Goal: Task Accomplishment & Management: Manage account settings

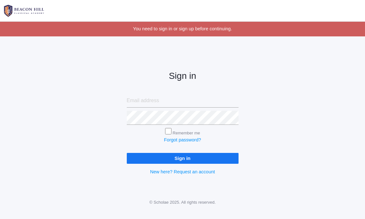
click at [155, 102] on input "email" at bounding box center [183, 101] width 112 height 14
type input "[EMAIL_ADDRESS][DOMAIN_NAME]"
click at [169, 129] on input "Remember me" at bounding box center [168, 131] width 6 height 6
checkbox input "true"
click at [177, 157] on input "Sign in" at bounding box center [183, 158] width 112 height 11
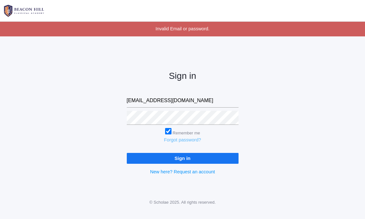
click at [182, 139] on link "Forgot password?" at bounding box center [182, 139] width 37 height 5
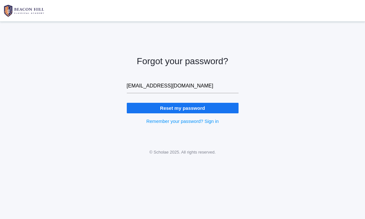
type input "[EMAIL_ADDRESS][DOMAIN_NAME]"
click at [269, 123] on div "Forgot your password? michellepedersen1982@gmail.com Reset my password Remember…" at bounding box center [182, 85] width 365 height 111
click at [190, 106] on input "Reset my password" at bounding box center [183, 108] width 112 height 11
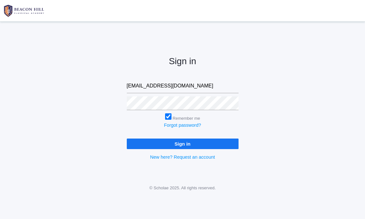
drag, startPoint x: 210, startPoint y: 87, endPoint x: 117, endPoint y: 86, distance: 93.6
click at [117, 86] on div "Sign in michellepedersen1982@gmail.com Remember me Forgot password? Sign in New…" at bounding box center [182, 103] width 365 height 147
type input "michellemeyer1982@yahoo.com"
click at [167, 142] on input "Sign in" at bounding box center [183, 144] width 112 height 11
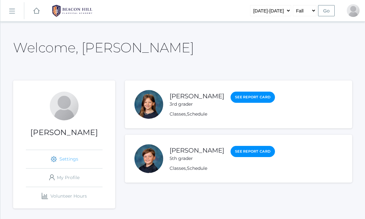
click at [48, 155] on link "icons/ui/navigation/settings Created with Sketch. Settings" at bounding box center [64, 159] width 77 height 18
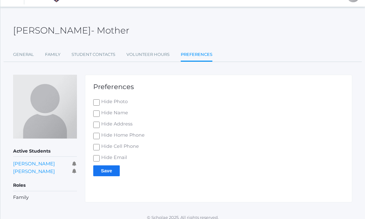
scroll to position [21, 0]
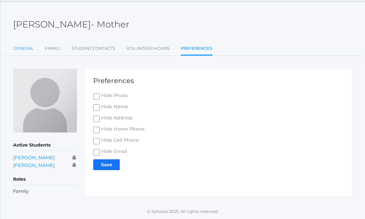
click at [26, 48] on link "General" at bounding box center [23, 48] width 21 height 13
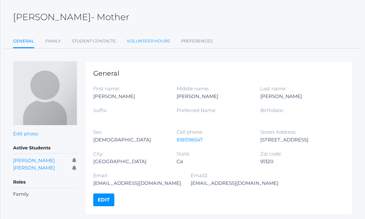
scroll to position [27, 0]
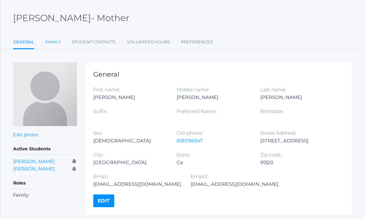
click at [51, 44] on link "Family" at bounding box center [52, 42] width 15 height 13
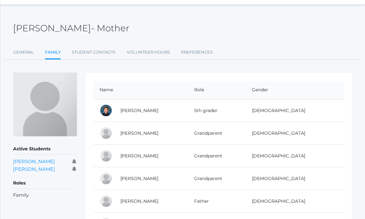
scroll to position [16, 0]
click at [26, 52] on link "General" at bounding box center [23, 53] width 21 height 13
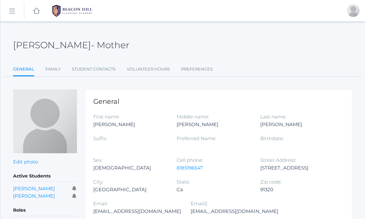
click at [21, 70] on link "General" at bounding box center [23, 70] width 21 height 14
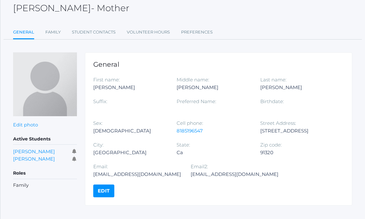
scroll to position [39, 0]
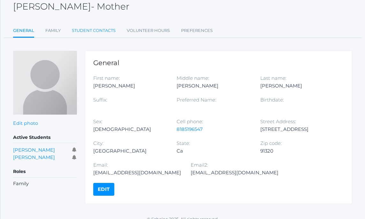
click at [91, 32] on link "Student Contacts" at bounding box center [94, 30] width 44 height 13
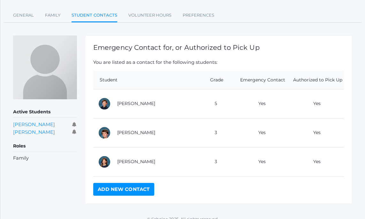
scroll to position [61, 0]
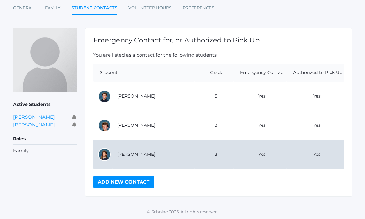
click at [140, 155] on td "[PERSON_NAME]" at bounding box center [153, 154] width 82 height 29
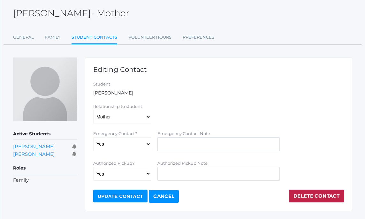
scroll to position [46, 0]
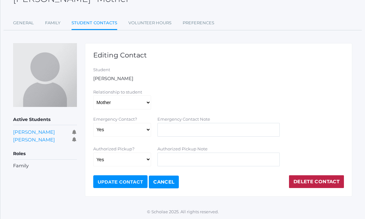
click at [137, 90] on label "Relationship to student" at bounding box center [117, 91] width 49 height 5
click at [137, 95] on select "Aunt Birth Mom Brother Father Friend Grandparent Guardian Mother Other Sister S…" at bounding box center [122, 102] width 58 height 14
click at [167, 180] on link "Cancel" at bounding box center [164, 182] width 30 height 13
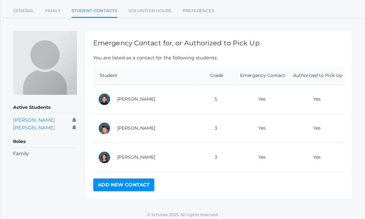
scroll to position [61, 0]
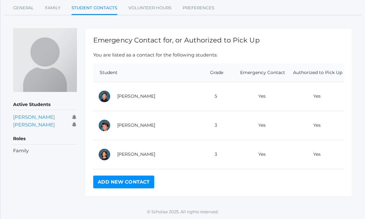
click at [151, 69] on th "Student" at bounding box center [144, 73] width 102 height 19
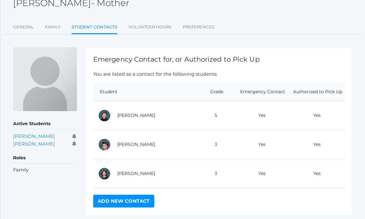
scroll to position [38, 0]
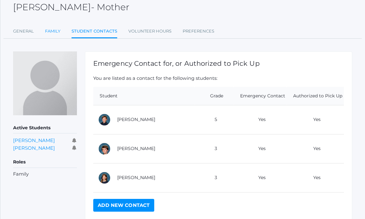
click at [51, 32] on link "Family" at bounding box center [52, 31] width 15 height 13
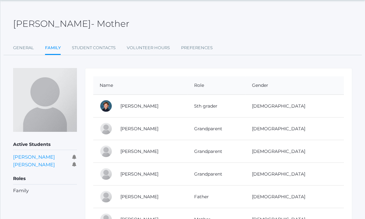
scroll to position [24, 0]
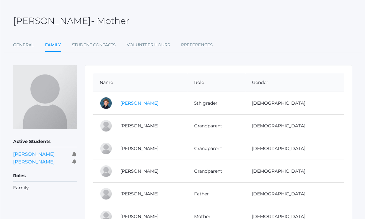
click at [144, 104] on link "[PERSON_NAME]" at bounding box center [139, 103] width 38 height 6
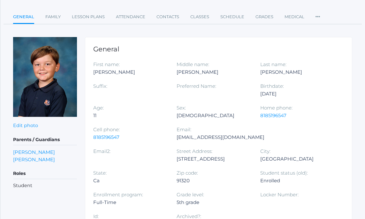
scroll to position [49, 0]
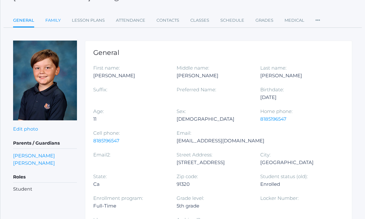
click at [52, 18] on link "Family" at bounding box center [52, 20] width 15 height 13
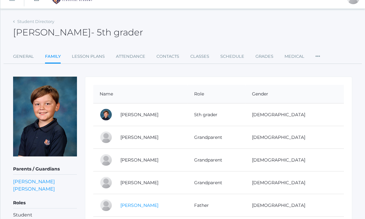
scroll to position [12, 0]
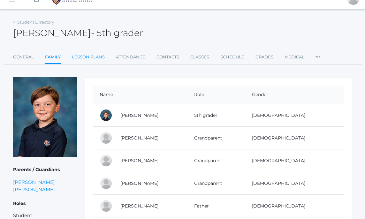
click at [84, 58] on link "Lesson Plans" at bounding box center [88, 57] width 33 height 13
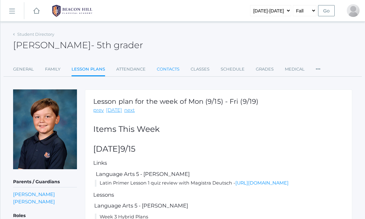
click at [171, 68] on link "Contacts" at bounding box center [168, 69] width 23 height 13
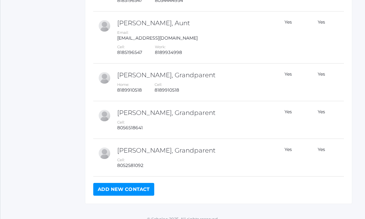
scroll to position [237, 0]
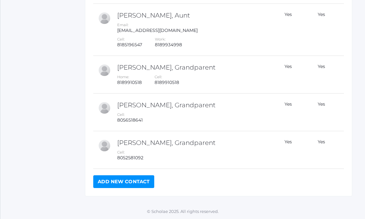
click at [128, 184] on link "Add New Contact" at bounding box center [123, 181] width 61 height 13
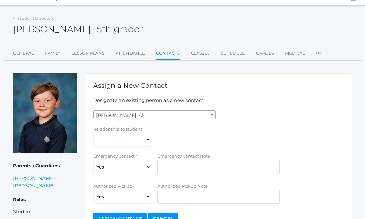
scroll to position [17, 0]
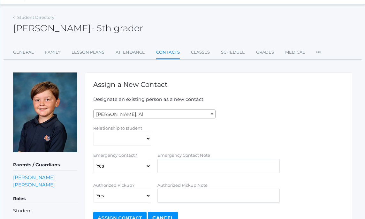
click at [213, 113] on span at bounding box center [212, 114] width 6 height 8
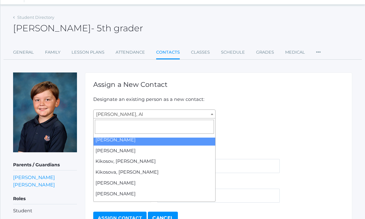
scroll to position [11973, 0]
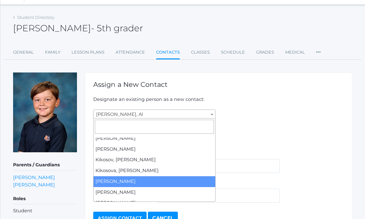
select select "2679"
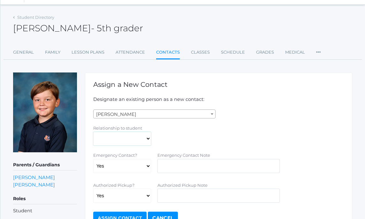
click at [148, 140] on select "Aunt Birth Mom Brother Father Friend Grandparent Guardian Mother Other Sister S…" at bounding box center [122, 139] width 58 height 14
select select "Friend"
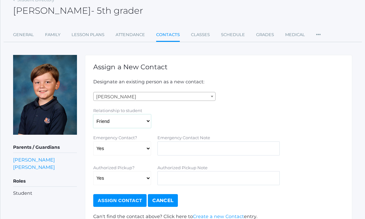
scroll to position [40, 0]
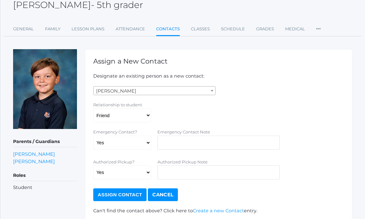
click at [116, 196] on input "Assign Contact" at bounding box center [119, 194] width 53 height 13
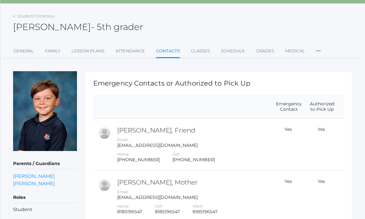
scroll to position [32, 0]
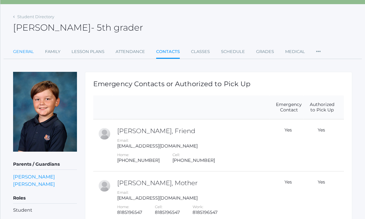
click at [25, 53] on link "General" at bounding box center [23, 51] width 21 height 13
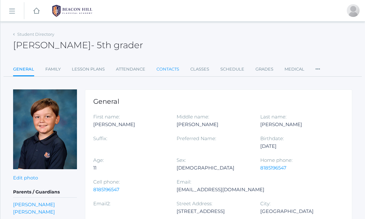
click at [167, 70] on link "Contacts" at bounding box center [167, 69] width 23 height 13
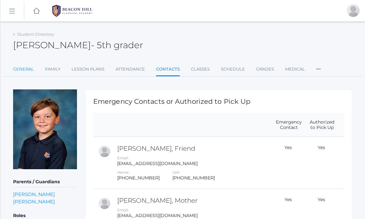
click at [21, 70] on link "General" at bounding box center [23, 69] width 21 height 13
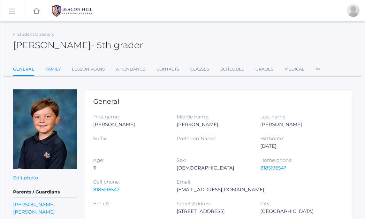
click at [50, 67] on link "Family" at bounding box center [52, 69] width 15 height 13
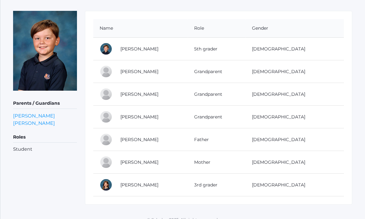
scroll to position [87, 0]
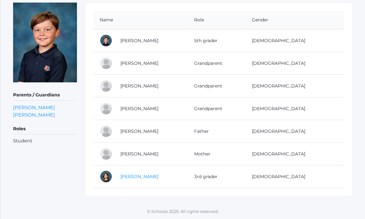
click at [133, 175] on link "[PERSON_NAME]" at bounding box center [139, 177] width 38 height 6
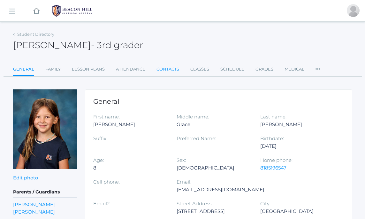
click at [167, 67] on link "Contacts" at bounding box center [167, 69] width 23 height 13
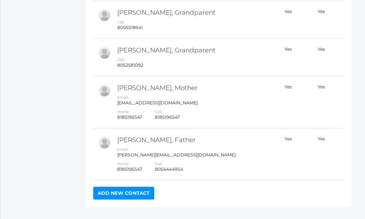
scroll to position [275, 0]
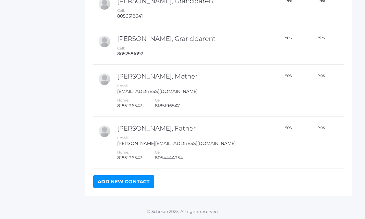
click at [122, 182] on link "Add New Contact" at bounding box center [123, 181] width 61 height 13
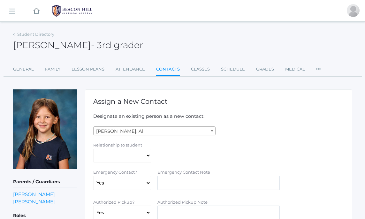
click at [210, 129] on span at bounding box center [212, 131] width 6 height 8
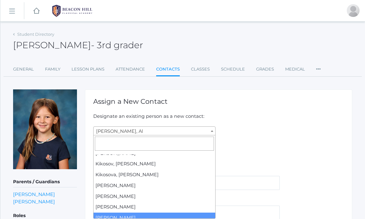
scroll to position [11987, 0]
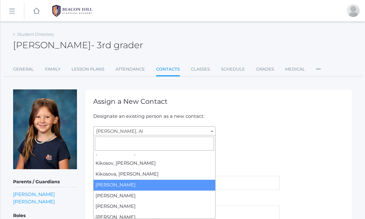
select select "2679"
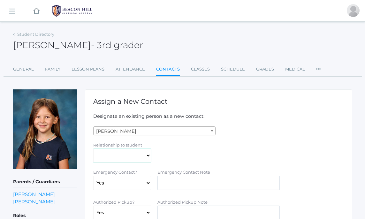
click at [145, 158] on select "Aunt Birth Mom Brother Father Friend Grandparent Guardian Mother Other Sister S…" at bounding box center [122, 156] width 58 height 14
select select "Friend"
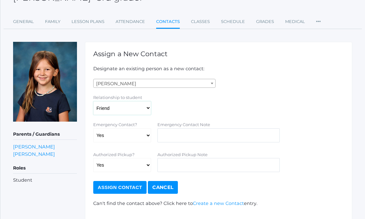
scroll to position [49, 0]
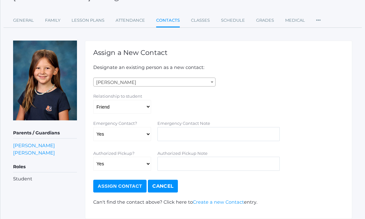
click at [115, 187] on input "Assign Contact" at bounding box center [119, 186] width 53 height 13
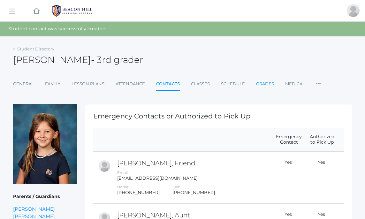
click at [261, 81] on link "Grades" at bounding box center [265, 84] width 18 height 13
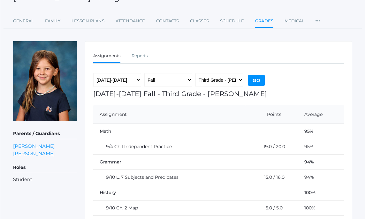
scroll to position [48, 0]
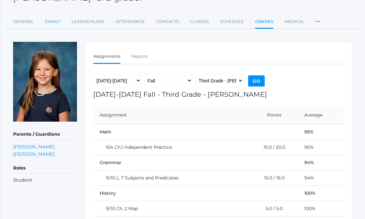
click at [53, 22] on link "Family" at bounding box center [52, 21] width 15 height 13
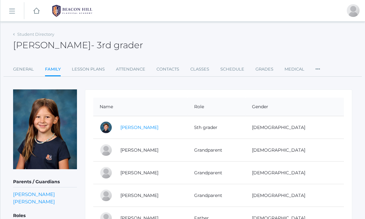
click at [142, 126] on link "[PERSON_NAME]" at bounding box center [139, 128] width 38 height 6
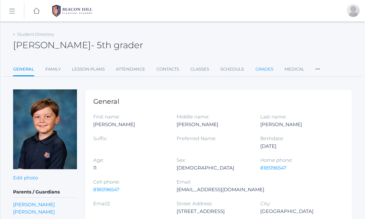
click at [262, 69] on link "Grades" at bounding box center [264, 69] width 18 height 13
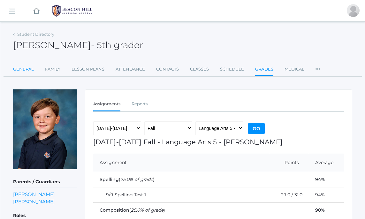
click at [23, 70] on link "General" at bounding box center [23, 69] width 21 height 13
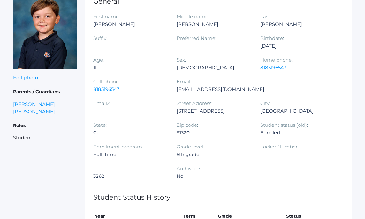
scroll to position [101, 0]
